Goal: Navigation & Orientation: Find specific page/section

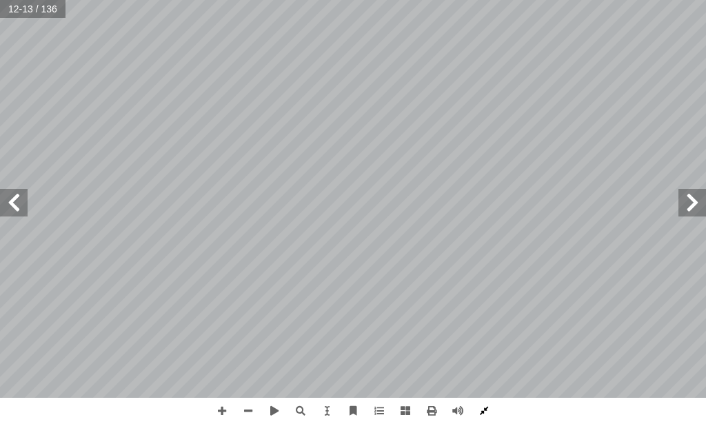
click at [497, 411] on span at bounding box center [484, 411] width 26 height 26
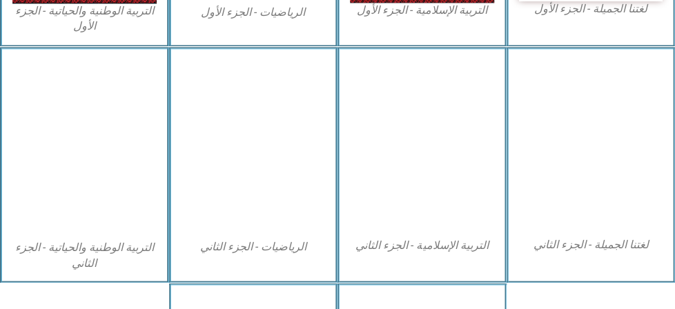
scroll to position [570, 0]
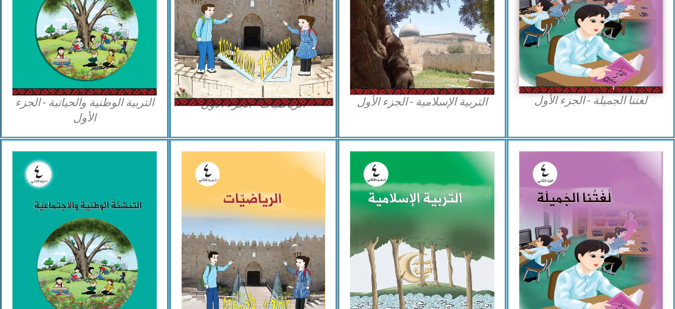
click at [259, 63] on img at bounding box center [253, 6] width 158 height 199
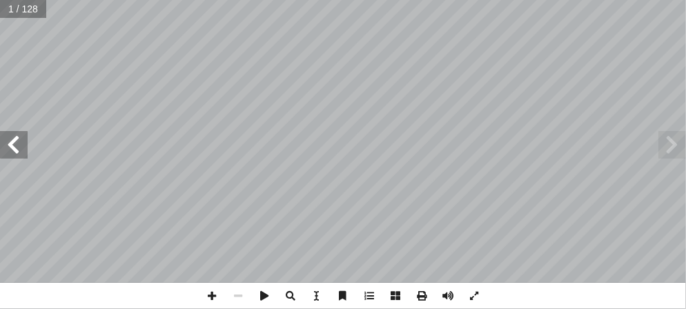
click at [24, 150] on span at bounding box center [14, 145] width 28 height 28
click at [25, 150] on span at bounding box center [14, 145] width 28 height 28
click at [476, 297] on span at bounding box center [474, 296] width 26 height 26
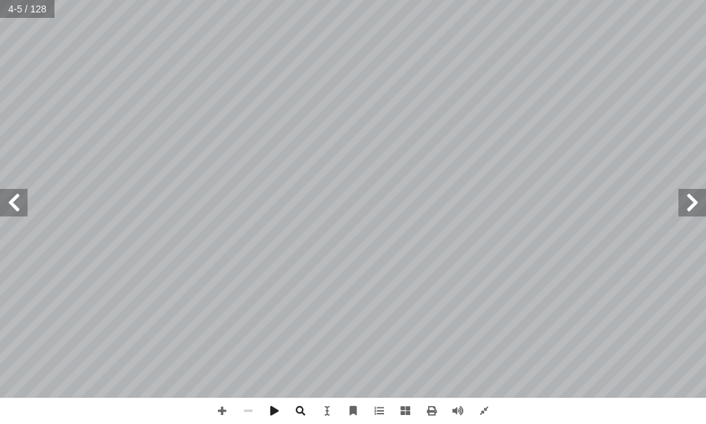
click at [13, 212] on span at bounding box center [14, 203] width 28 height 28
click at [10, 205] on span at bounding box center [14, 203] width 28 height 28
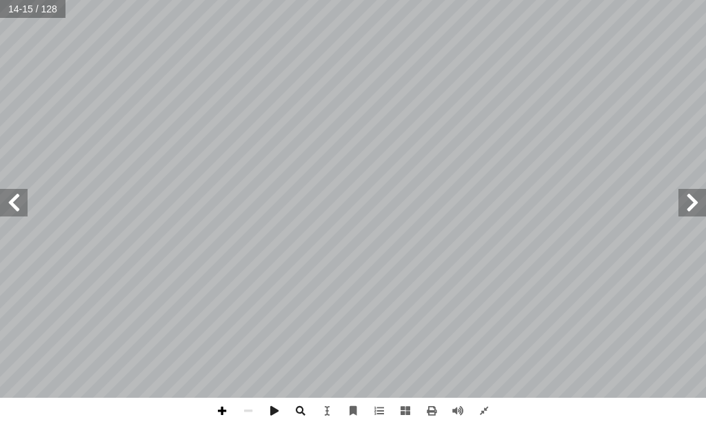
click at [215, 308] on span at bounding box center [222, 411] width 26 height 26
click at [225, 308] on span at bounding box center [222, 411] width 26 height 26
